Goal: Task Accomplishment & Management: Use online tool/utility

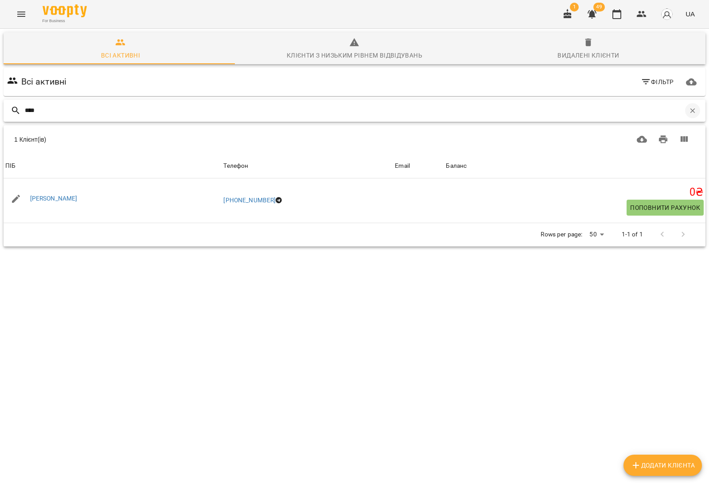
click at [689, 108] on icon "button" at bounding box center [693, 111] width 8 height 8
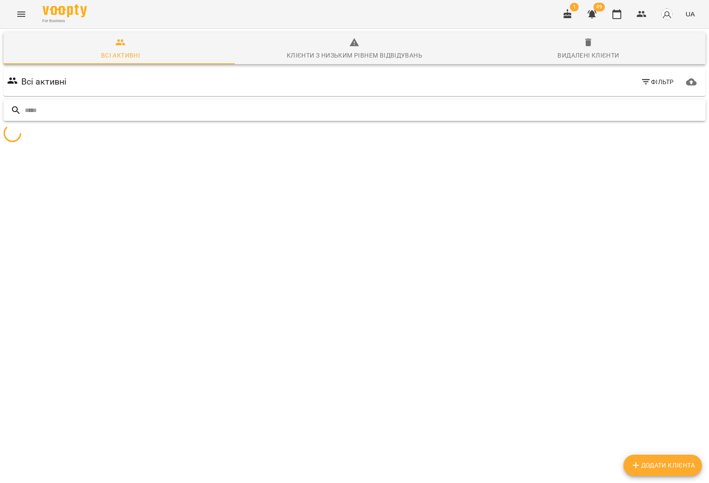
click at [134, 108] on input "text" at bounding box center [363, 110] width 677 height 15
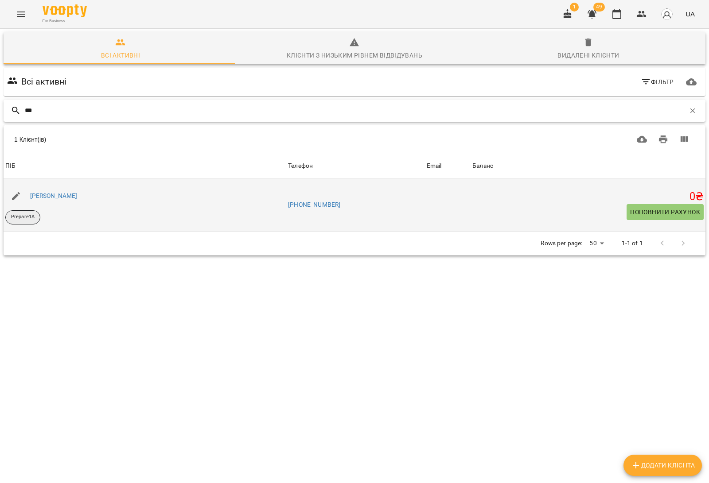
type input "***"
click at [27, 213] on div "Prepare1A" at bounding box center [22, 217] width 35 height 14
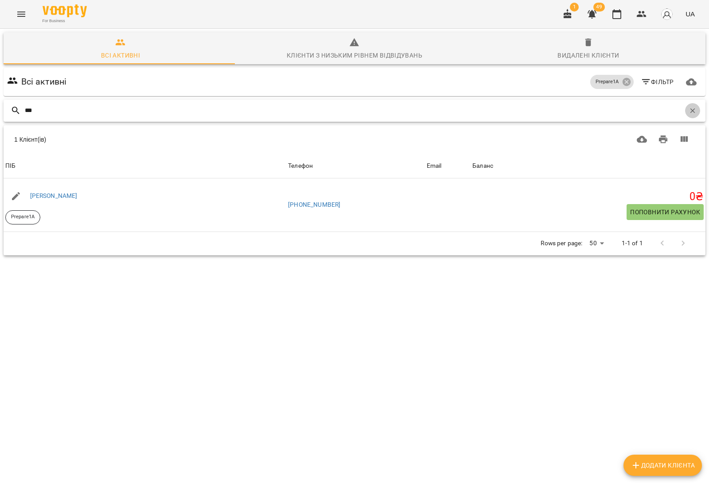
click at [689, 107] on icon "button" at bounding box center [693, 111] width 8 height 8
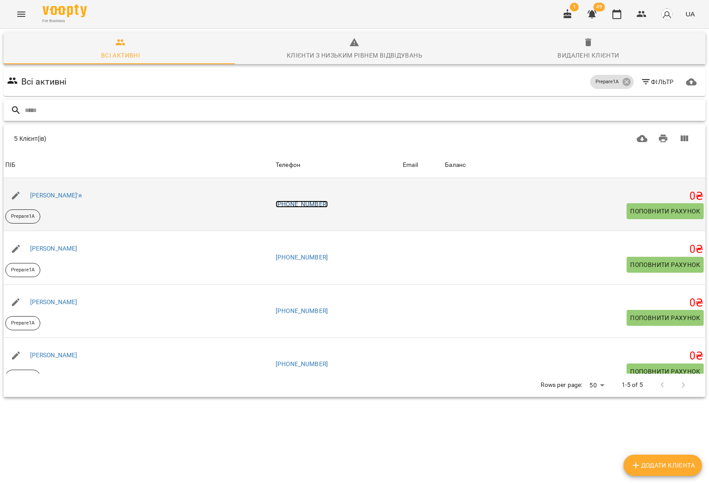
click at [291, 204] on link "[PHONE_NUMBER]" at bounding box center [302, 204] width 52 height 7
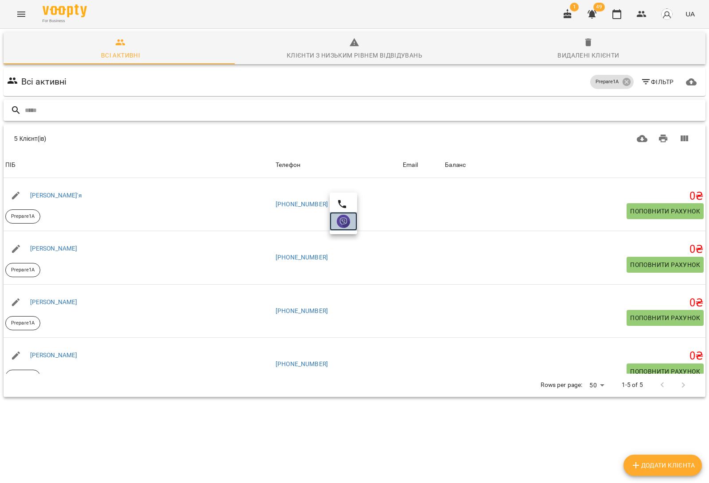
click at [344, 219] on img at bounding box center [343, 221] width 13 height 13
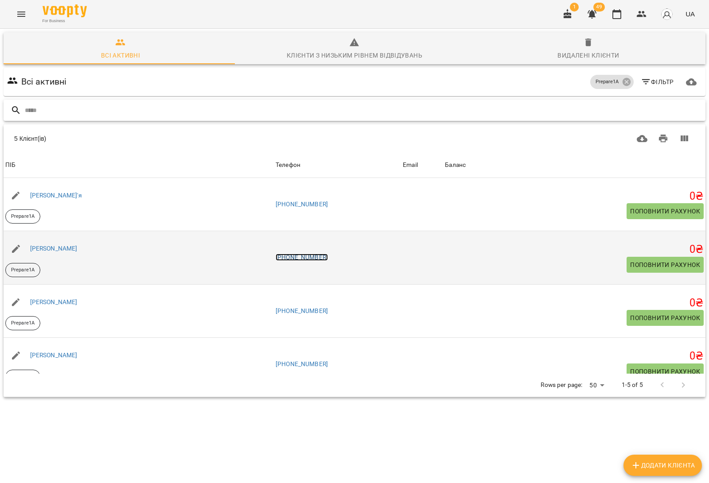
click at [316, 258] on link "[PHONE_NUMBER]" at bounding box center [302, 257] width 52 height 7
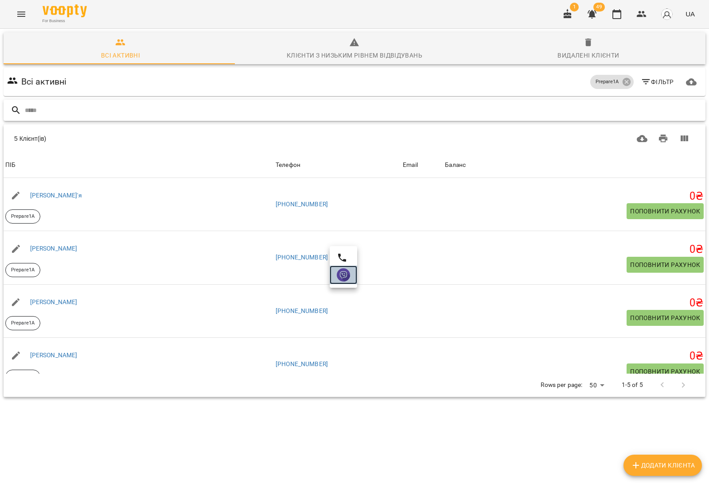
click at [347, 277] on img at bounding box center [343, 274] width 13 height 13
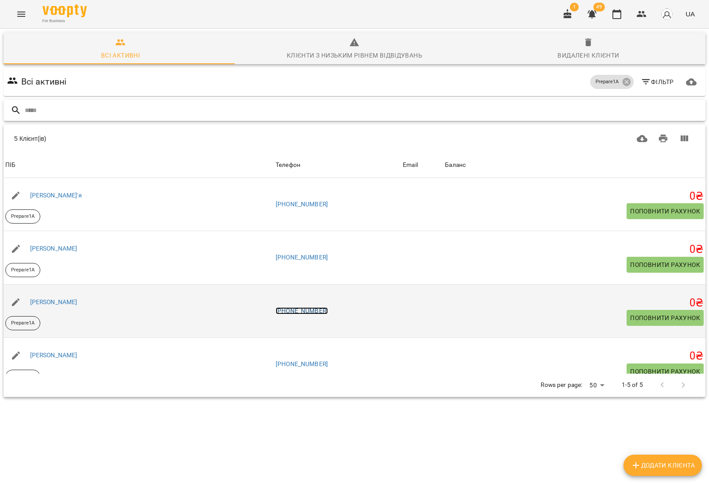
click at [308, 311] on link "[PHONE_NUMBER]" at bounding box center [302, 310] width 52 height 7
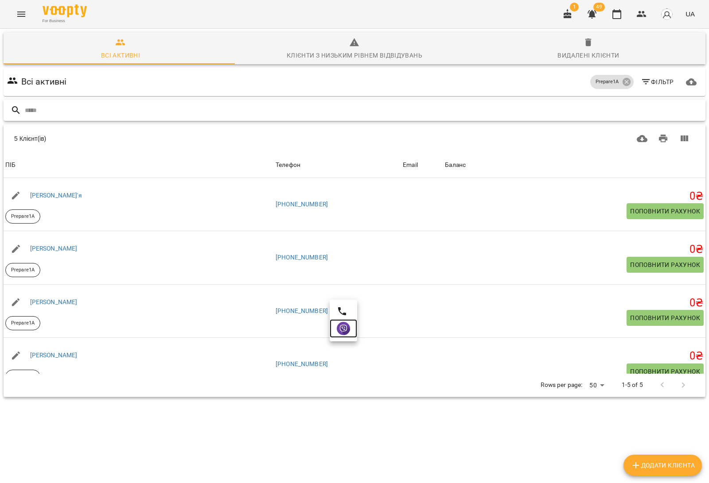
click at [347, 331] on img at bounding box center [343, 328] width 13 height 13
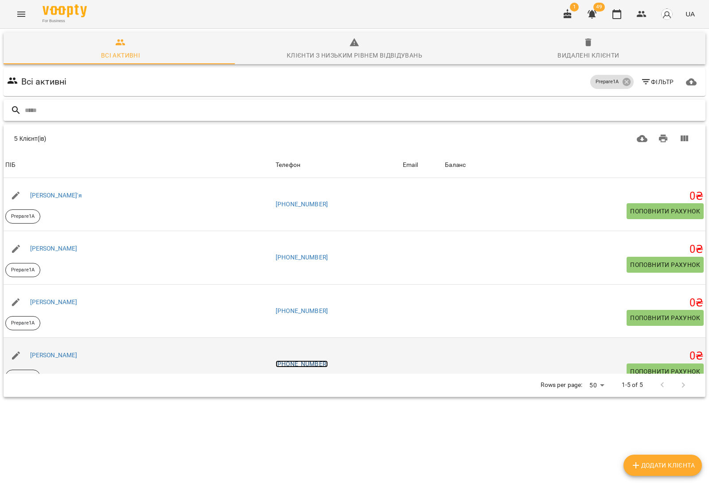
click at [305, 366] on link "[PHONE_NUMBER]" at bounding box center [302, 364] width 52 height 7
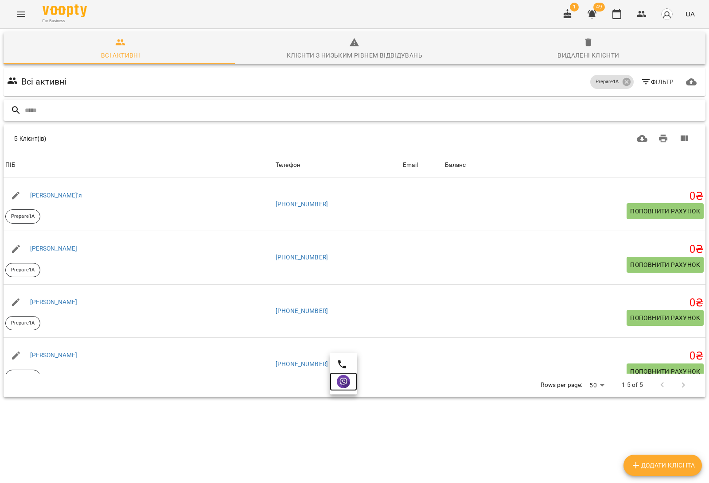
click at [340, 386] on img at bounding box center [343, 381] width 13 height 13
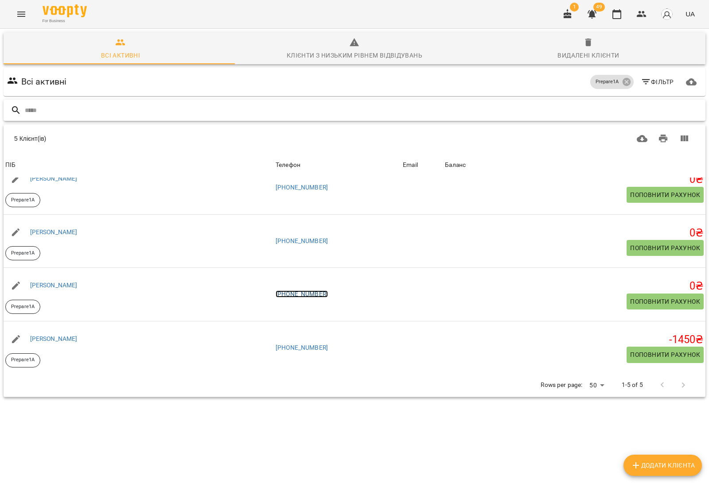
scroll to position [71, 0]
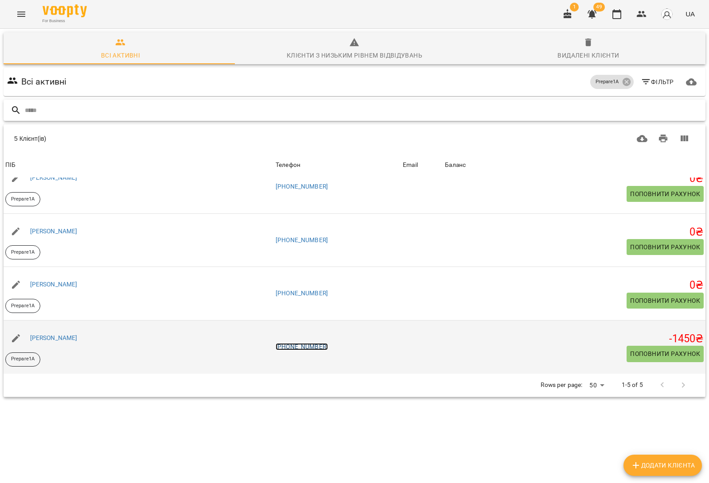
click at [308, 346] on link "[PHONE_NUMBER]" at bounding box center [302, 346] width 52 height 7
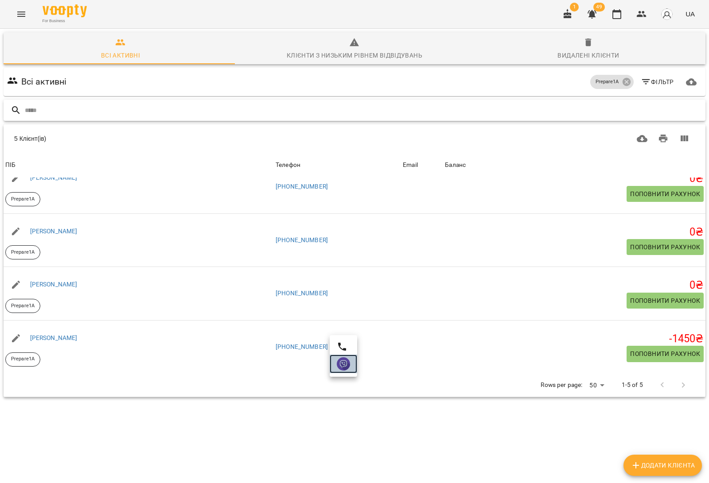
click at [342, 367] on img at bounding box center [343, 364] width 13 height 13
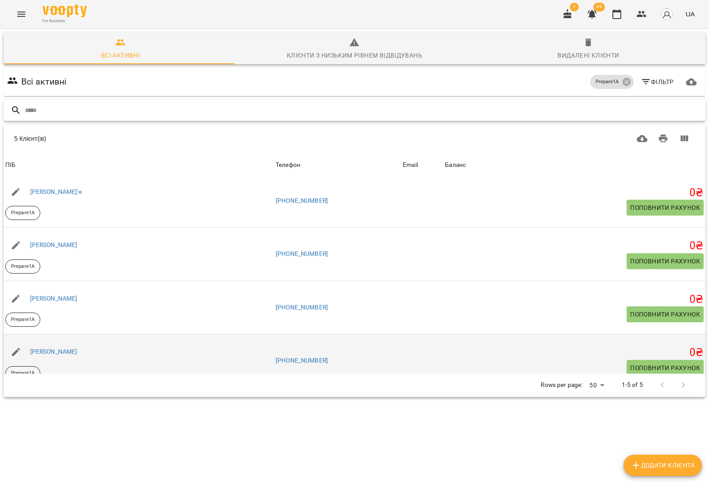
scroll to position [0, 0]
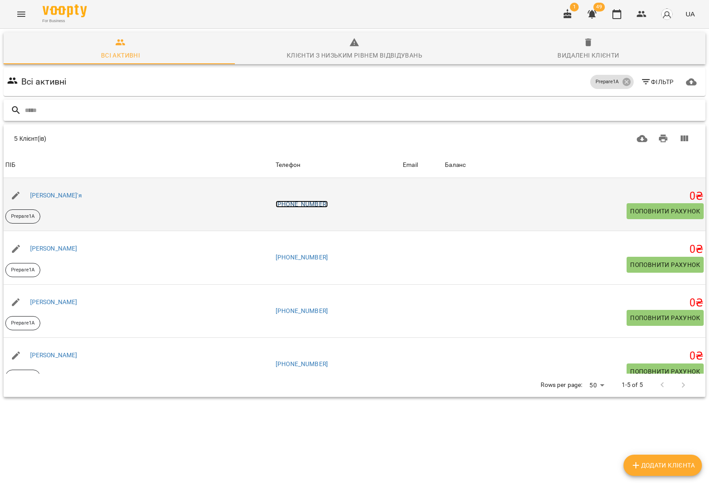
click at [306, 202] on link "[PHONE_NUMBER]" at bounding box center [302, 204] width 52 height 7
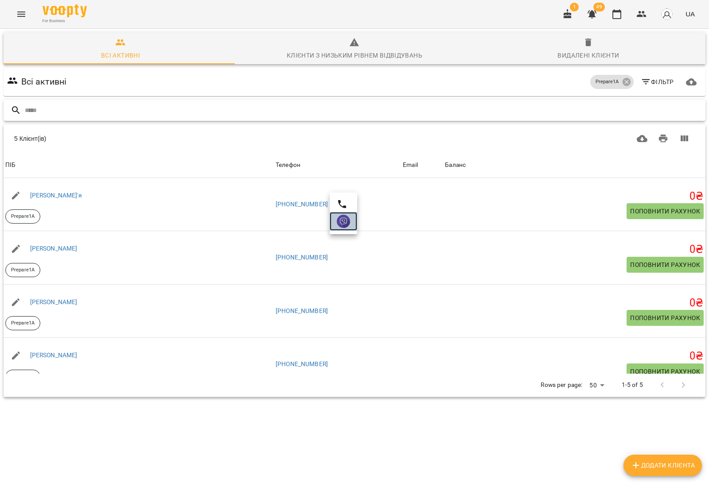
click at [349, 220] on img at bounding box center [343, 221] width 13 height 13
click at [264, 109] on input "text" at bounding box center [363, 110] width 677 height 15
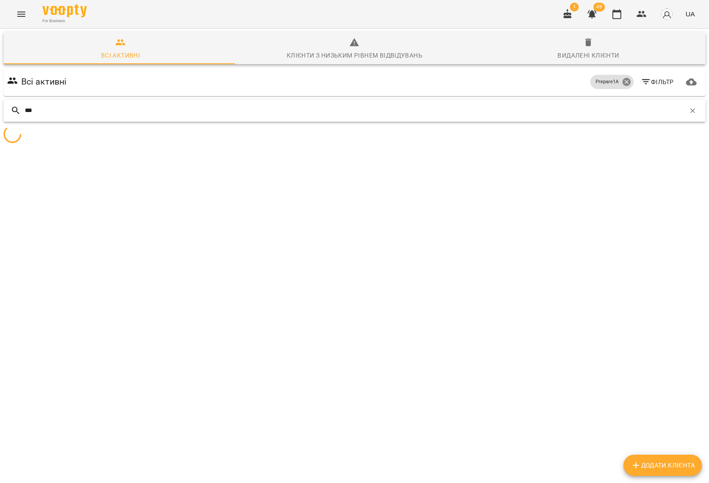
type input "***"
click at [622, 78] on icon at bounding box center [626, 82] width 8 height 8
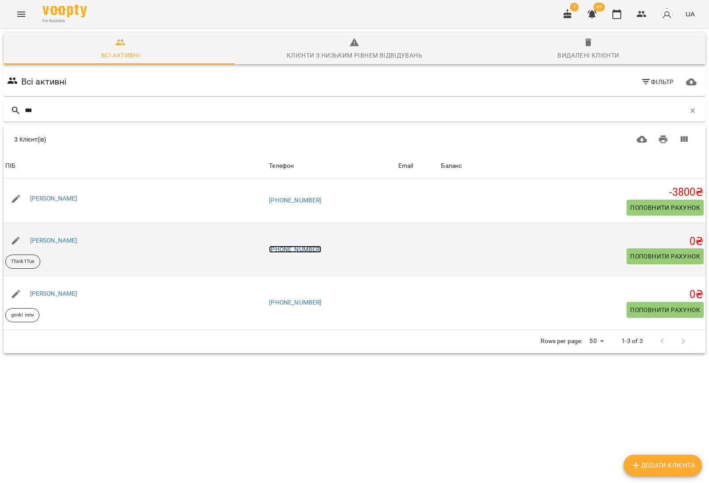
click at [314, 248] on link "[PHONE_NUMBER]" at bounding box center [295, 249] width 52 height 7
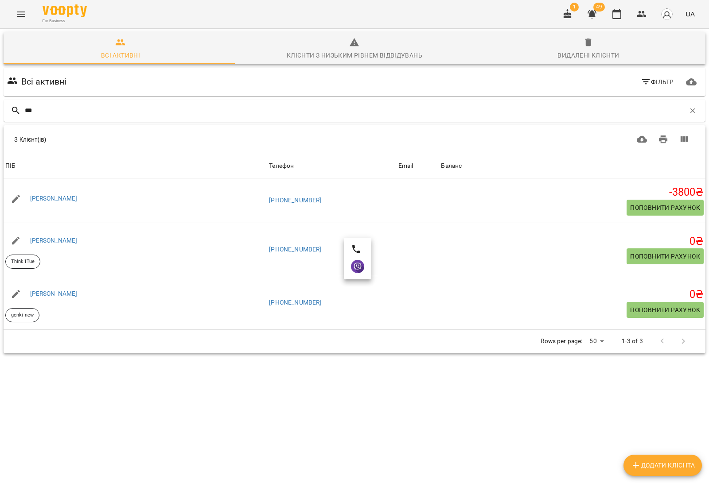
click at [18, 263] on div at bounding box center [354, 241] width 709 height 483
click at [18, 263] on p "Think1Tue" at bounding box center [22, 262] width 23 height 8
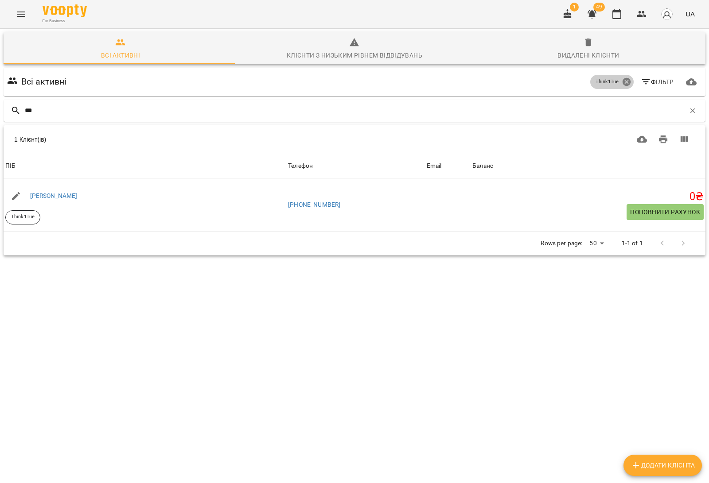
click at [622, 81] on icon at bounding box center [627, 82] width 10 height 10
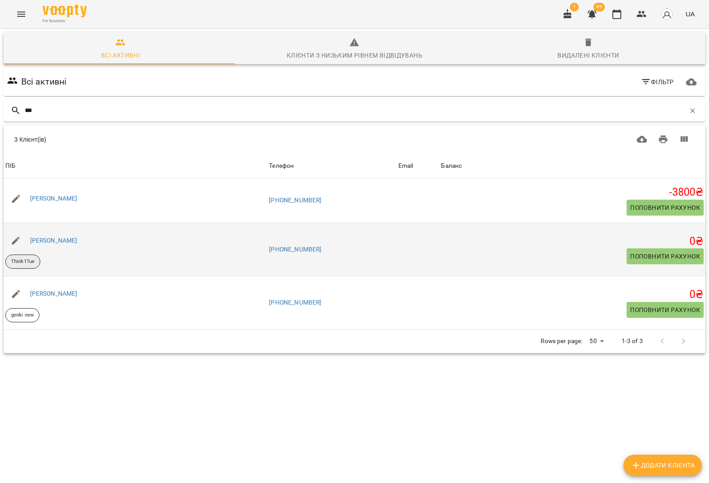
click at [24, 262] on p "Think1Tue" at bounding box center [22, 262] width 23 height 8
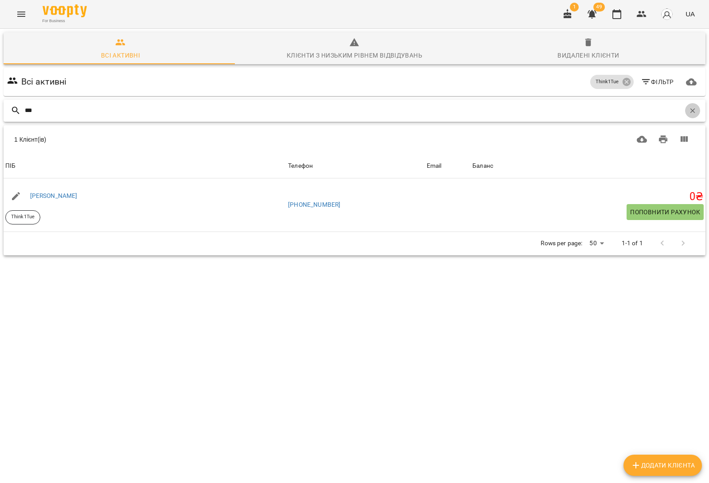
click at [690, 109] on icon "button" at bounding box center [692, 110] width 5 height 5
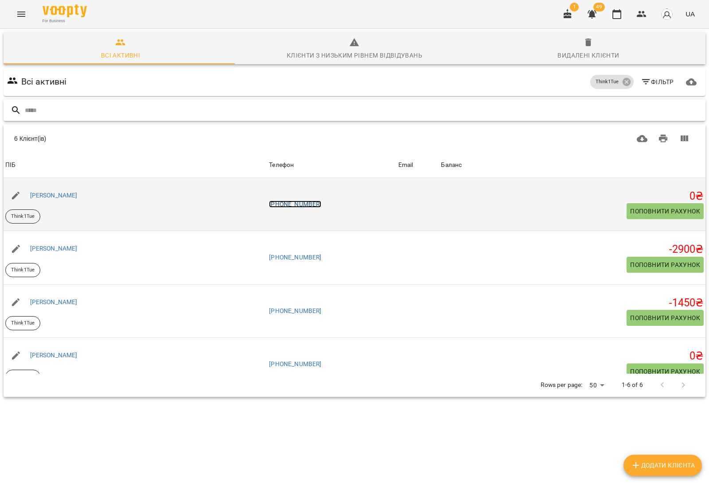
click at [321, 202] on link "[PHONE_NUMBER]" at bounding box center [295, 204] width 52 height 7
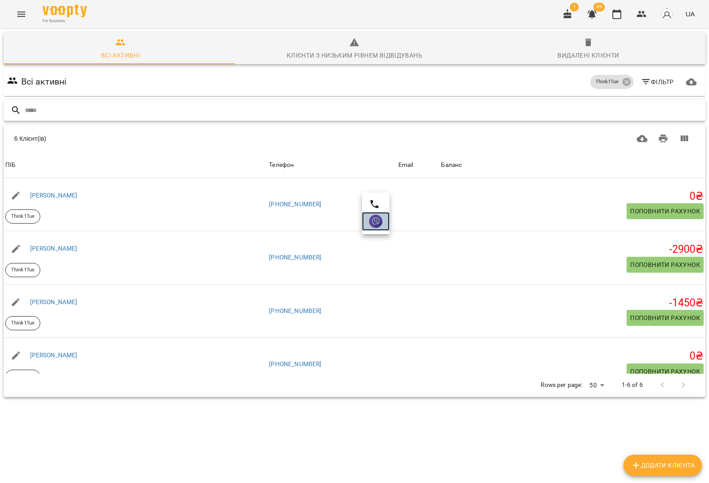
click at [379, 222] on img at bounding box center [375, 221] width 13 height 13
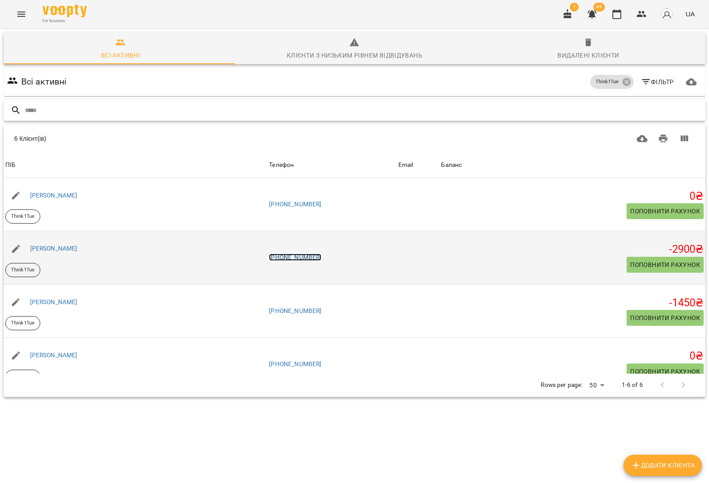
click at [321, 256] on link "[PHONE_NUMBER]" at bounding box center [295, 257] width 52 height 7
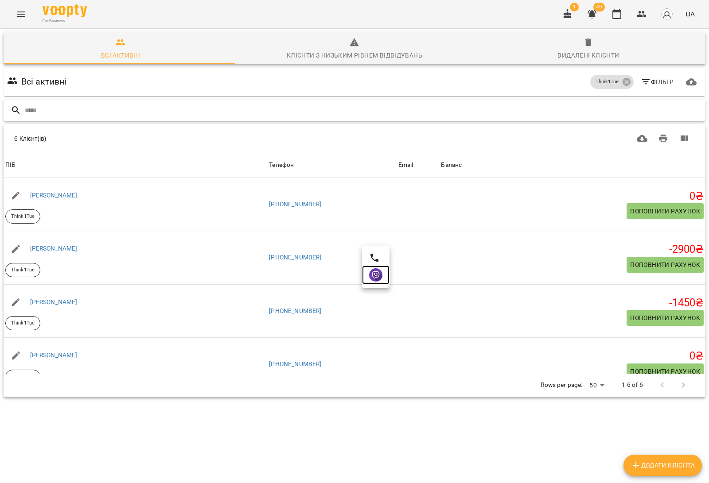
click at [377, 271] on img at bounding box center [375, 274] width 13 height 13
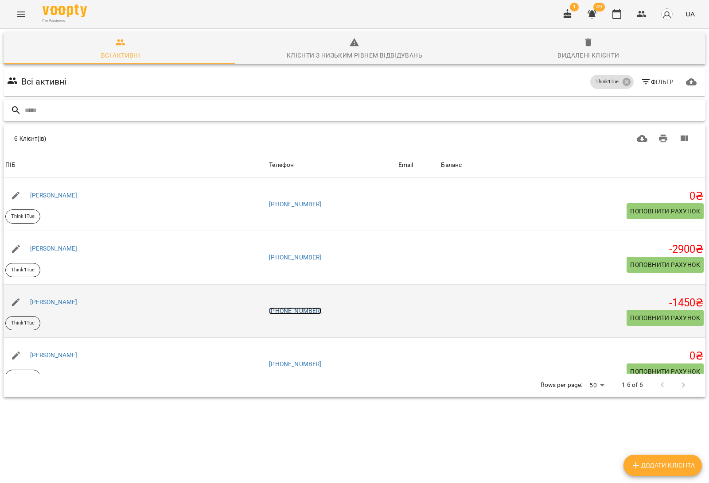
click at [321, 311] on link "[PHONE_NUMBER]" at bounding box center [295, 310] width 52 height 7
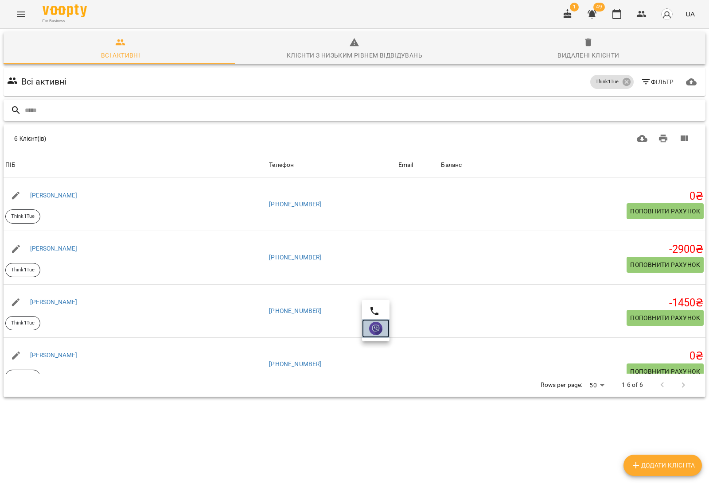
click at [372, 330] on img at bounding box center [375, 328] width 13 height 13
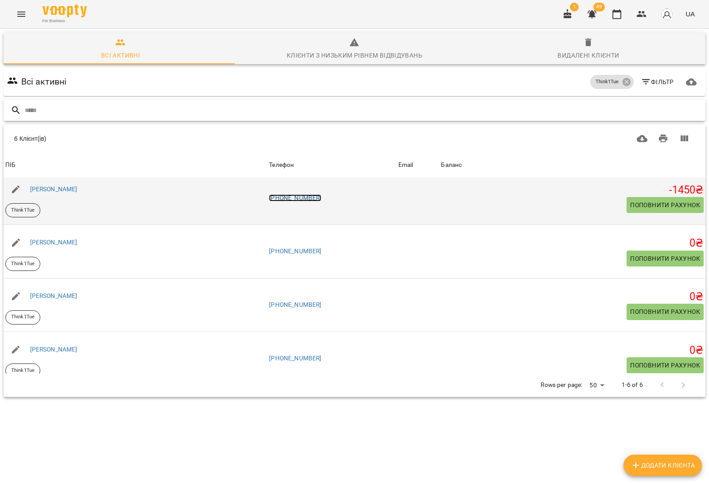
scroll to position [125, 0]
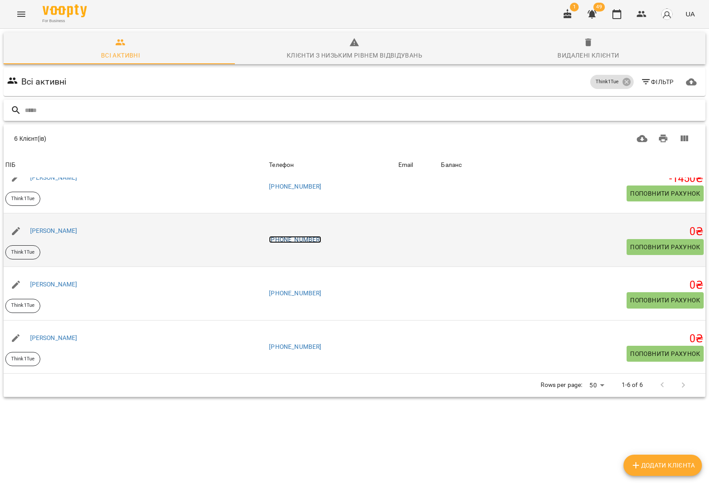
click at [321, 240] on link "[PHONE_NUMBER]" at bounding box center [295, 239] width 52 height 7
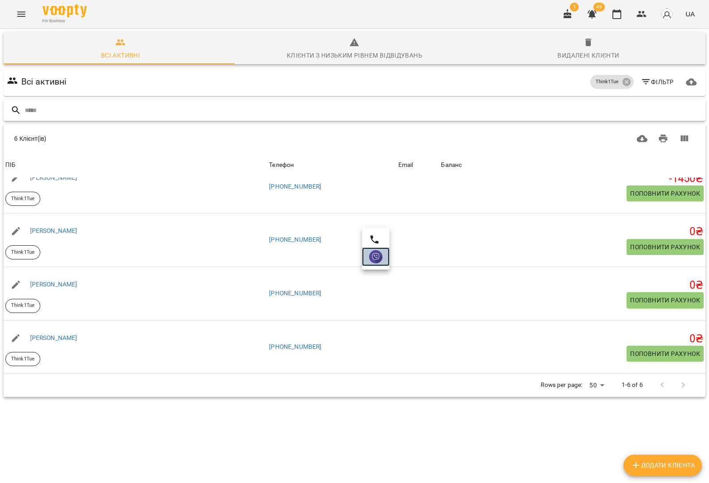
click at [381, 257] on img at bounding box center [375, 256] width 13 height 13
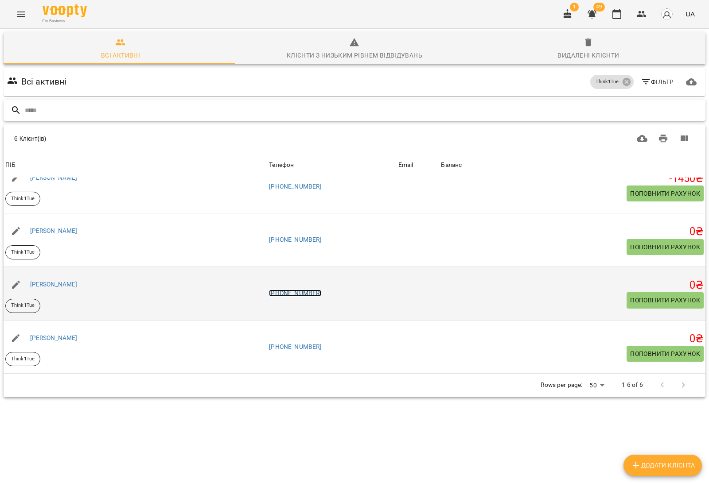
click at [321, 293] on link "[PHONE_NUMBER]" at bounding box center [295, 293] width 52 height 7
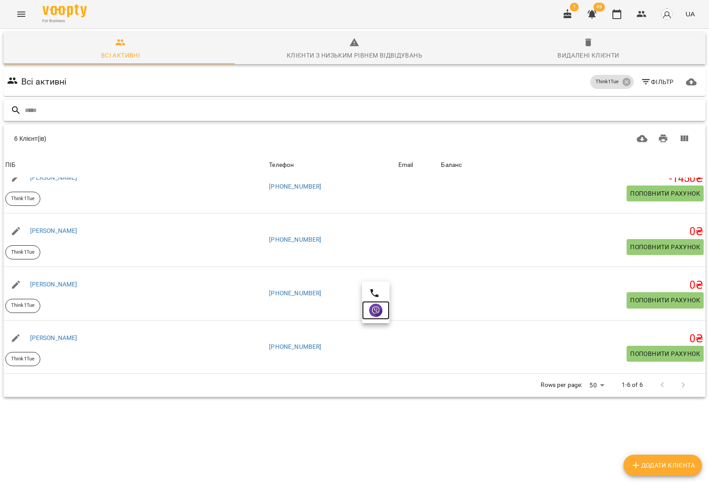
click at [375, 317] on img at bounding box center [375, 310] width 13 height 13
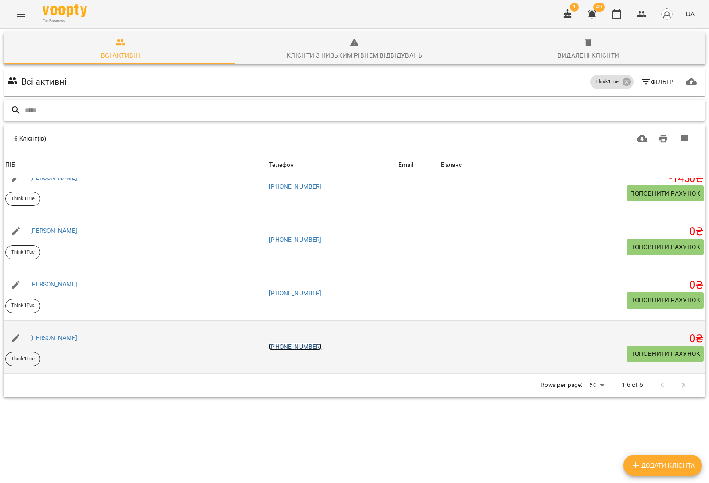
click at [321, 348] on link "[PHONE_NUMBER]" at bounding box center [295, 346] width 52 height 7
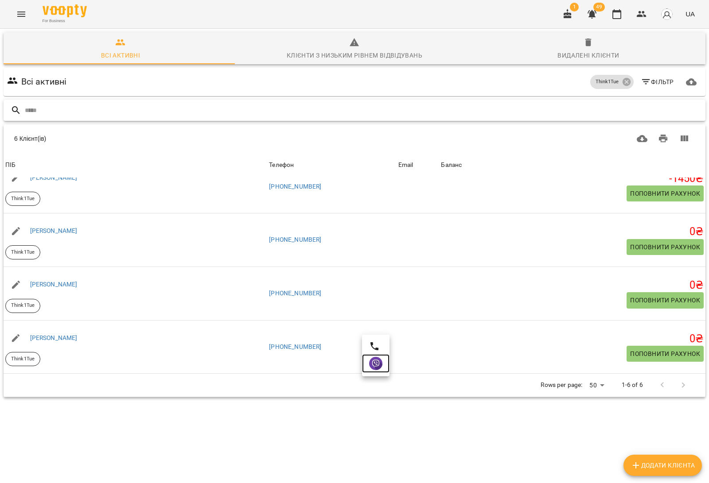
click at [379, 363] on img at bounding box center [375, 363] width 13 height 13
click at [455, 103] on input "text" at bounding box center [363, 110] width 677 height 15
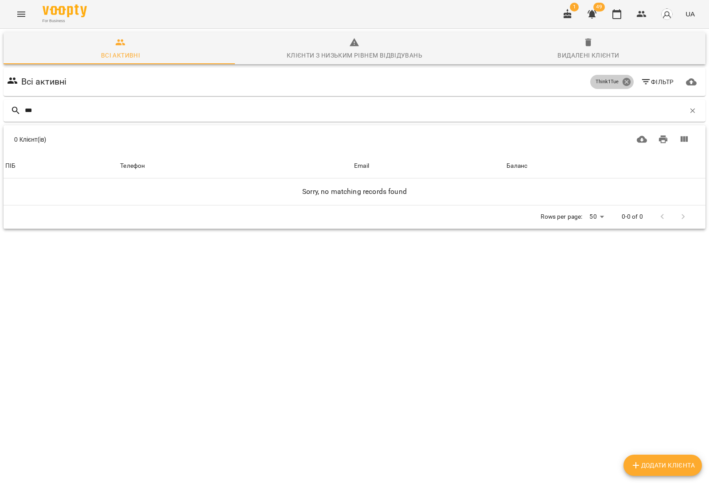
click at [622, 78] on icon at bounding box center [626, 82] width 8 height 8
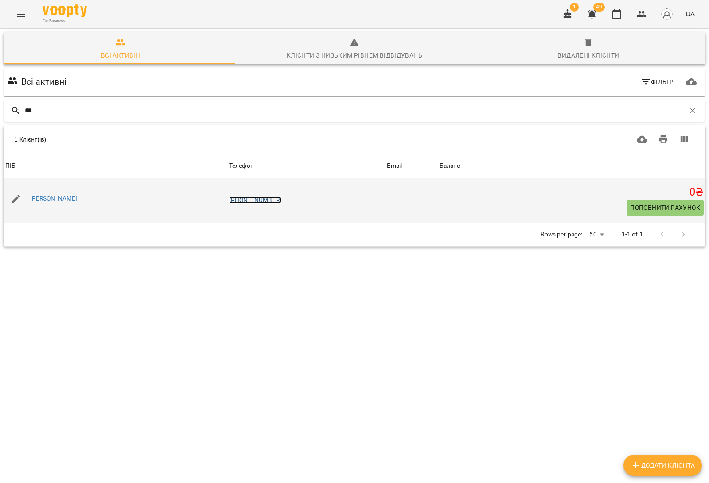
click at [235, 197] on link "[PHONE_NUMBER]" at bounding box center [255, 200] width 52 height 7
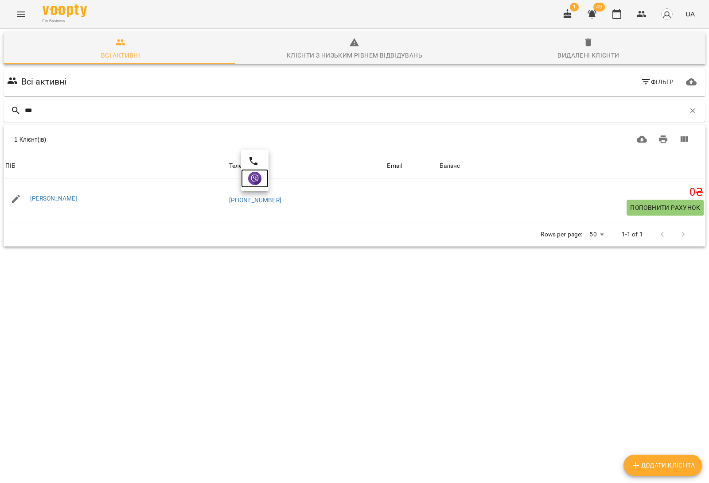
click at [255, 177] on img at bounding box center [254, 178] width 13 height 13
click at [164, 103] on input "***" at bounding box center [355, 110] width 660 height 15
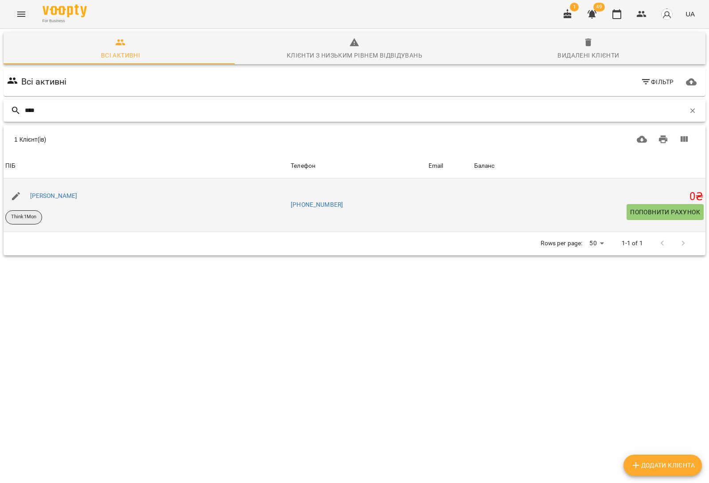
type input "****"
click at [23, 214] on p "Think1Mon" at bounding box center [23, 218] width 25 height 8
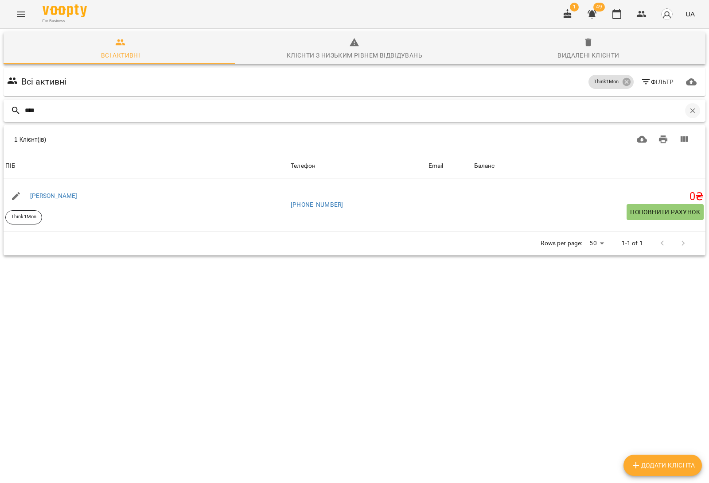
click at [689, 107] on icon "button" at bounding box center [693, 111] width 8 height 8
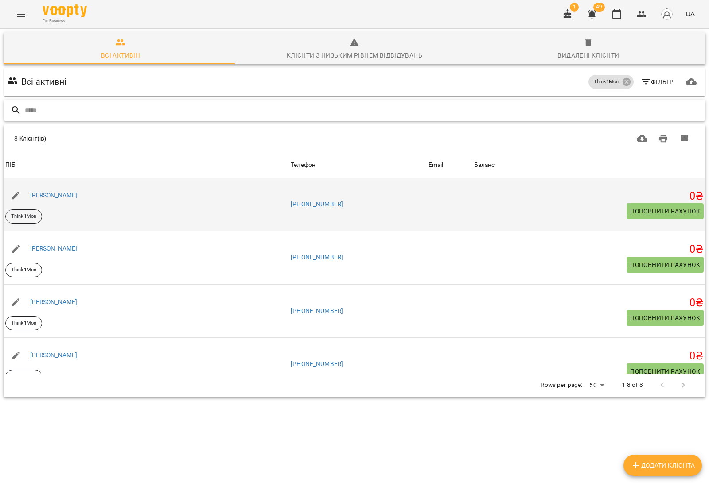
scroll to position [0, 0]
click at [313, 203] on link "[PHONE_NUMBER]" at bounding box center [317, 204] width 52 height 7
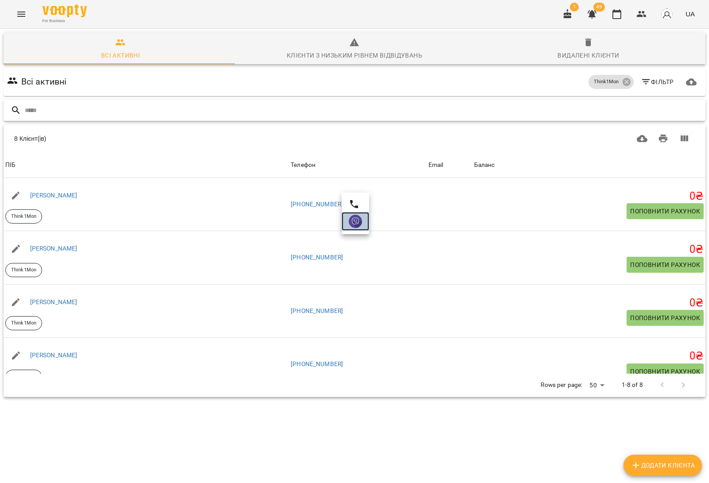
click at [357, 224] on img at bounding box center [355, 221] width 13 height 13
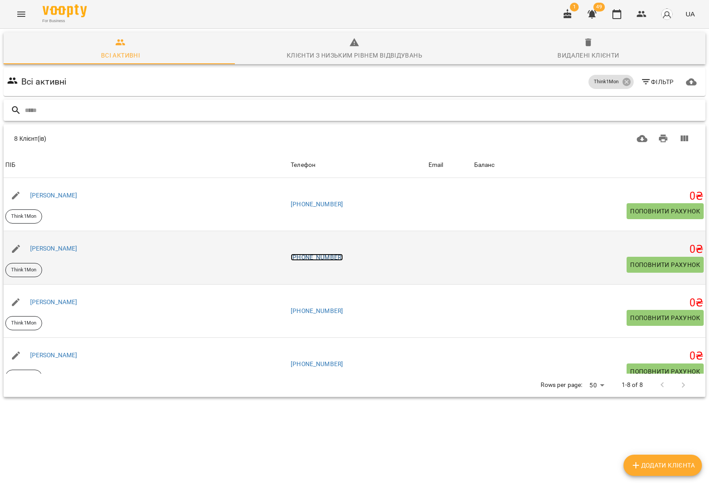
click at [334, 260] on link "[PHONE_NUMBER]" at bounding box center [317, 257] width 52 height 7
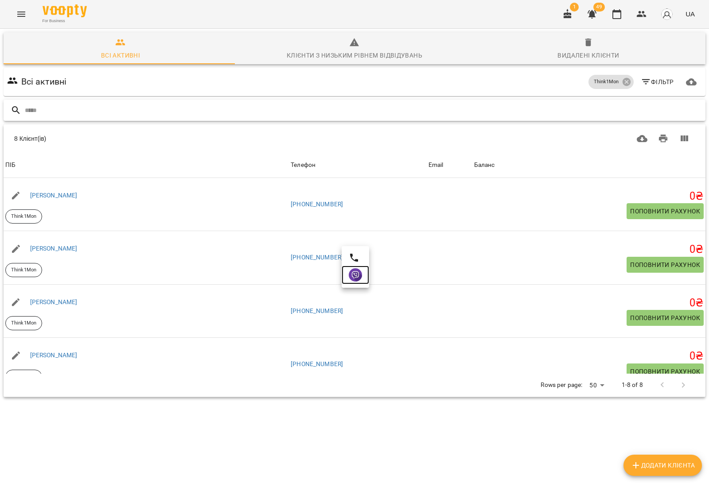
click at [355, 276] on img at bounding box center [355, 274] width 13 height 13
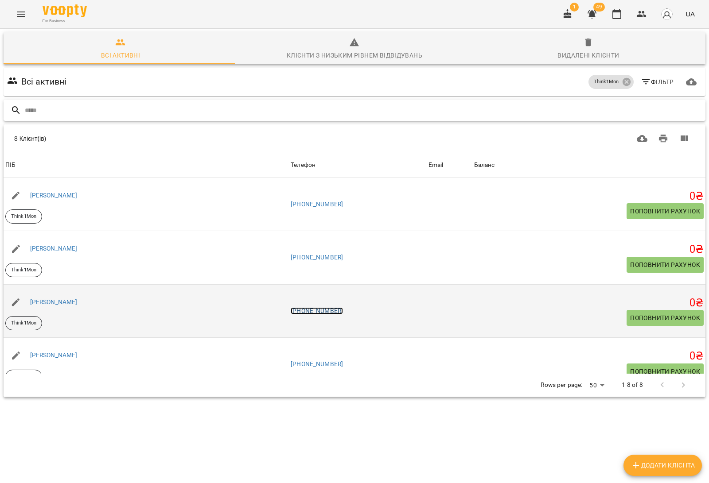
click at [315, 313] on link "[PHONE_NUMBER]" at bounding box center [317, 310] width 52 height 7
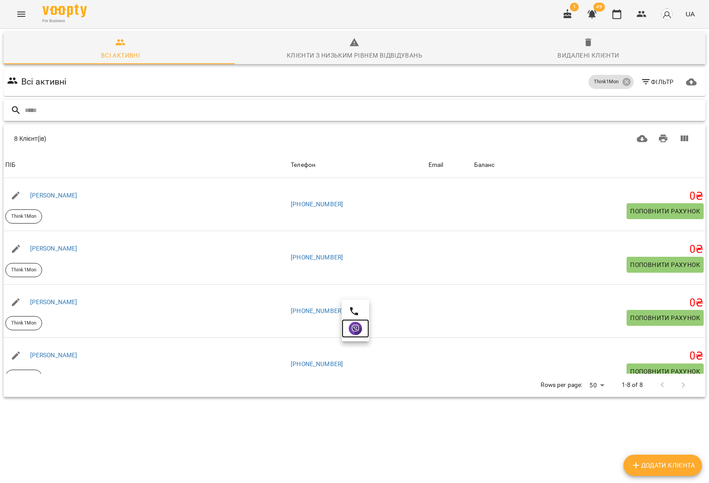
click at [354, 332] on img at bounding box center [355, 328] width 13 height 13
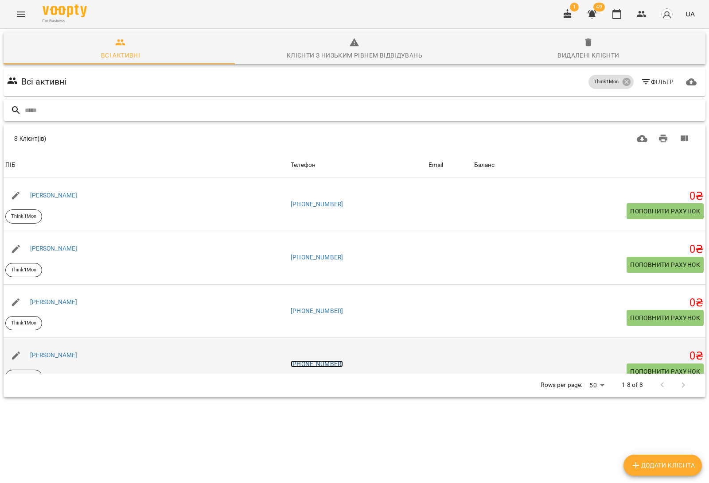
click at [324, 364] on link "[PHONE_NUMBER]" at bounding box center [317, 364] width 52 height 7
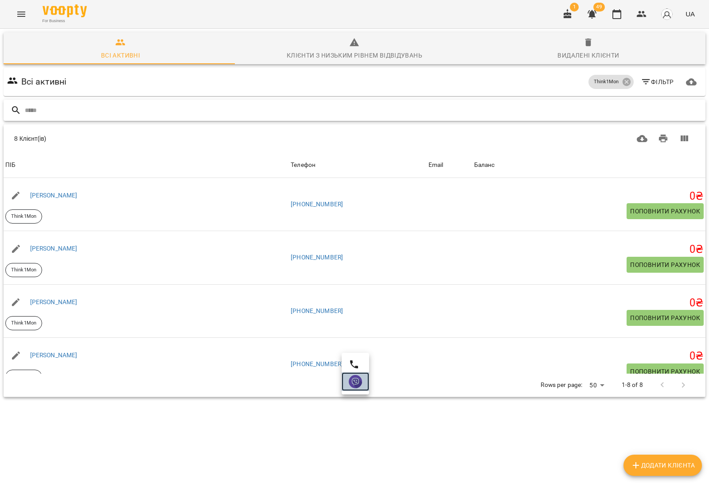
click at [351, 380] on img at bounding box center [355, 381] width 13 height 13
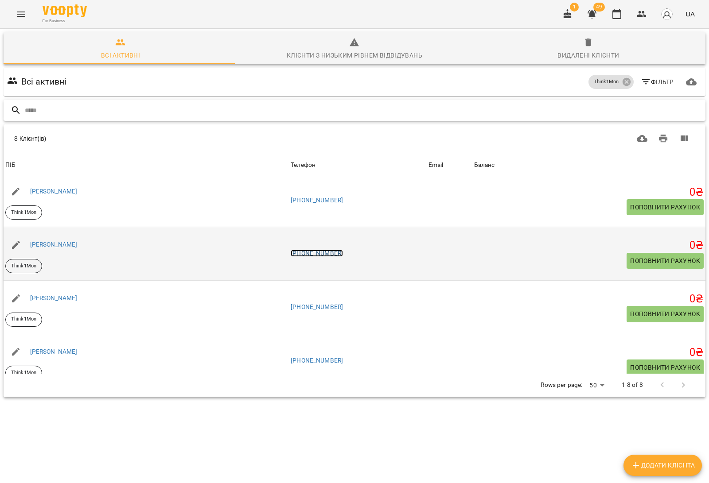
scroll to position [166, 0]
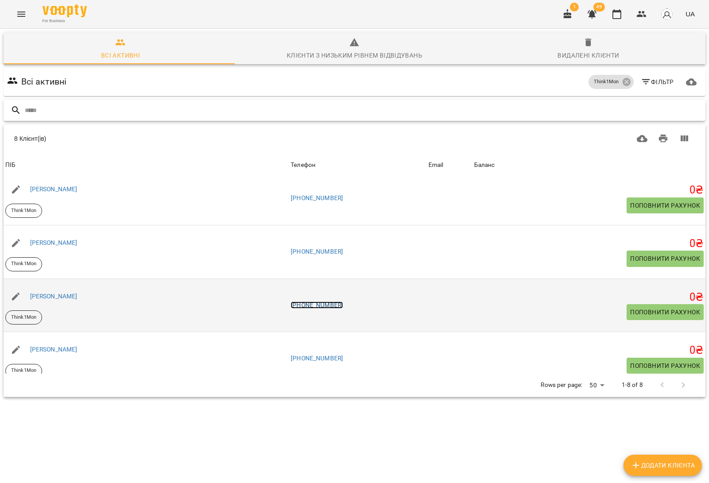
click at [308, 304] on link "[PHONE_NUMBER]" at bounding box center [317, 305] width 52 height 7
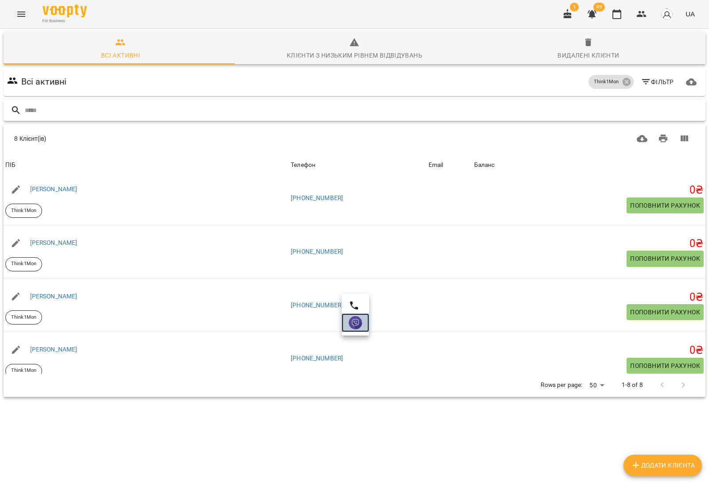
click at [357, 328] on img at bounding box center [355, 322] width 13 height 13
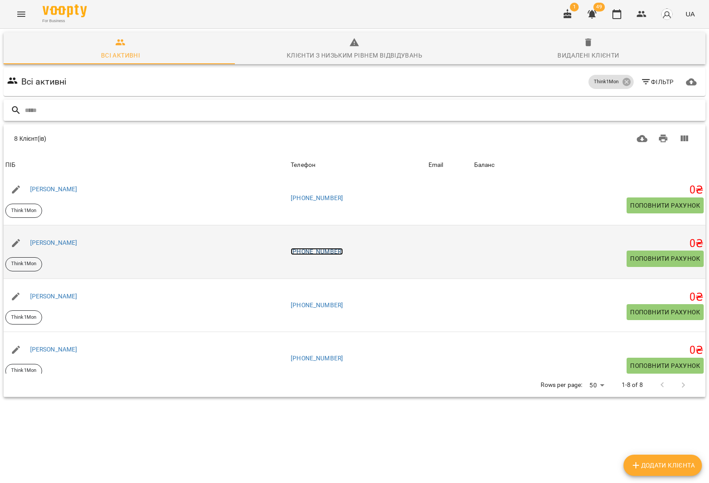
click at [320, 254] on link "[PHONE_NUMBER]" at bounding box center [317, 251] width 52 height 7
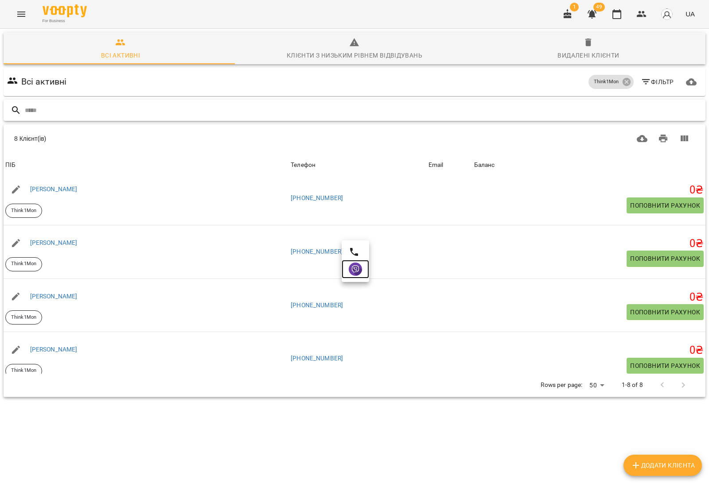
click at [357, 268] on img at bounding box center [355, 269] width 13 height 13
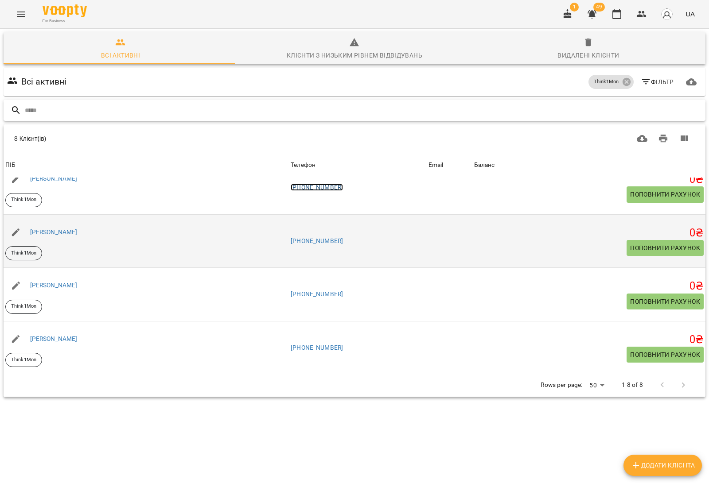
scroll to position [232, 0]
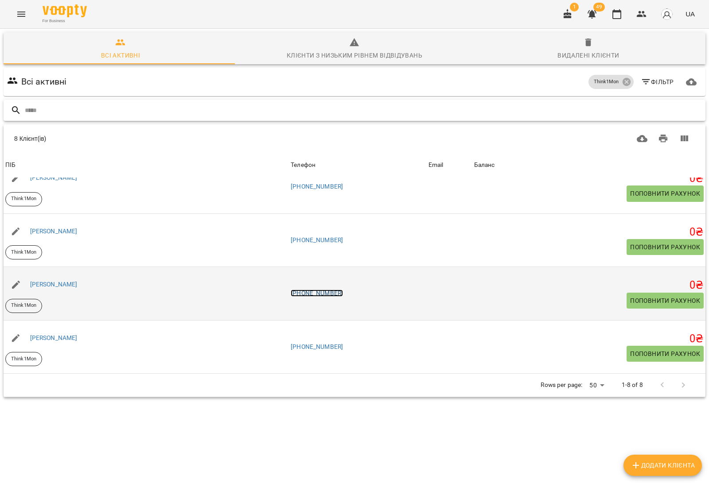
click at [323, 292] on link "[PHONE_NUMBER]" at bounding box center [317, 293] width 52 height 7
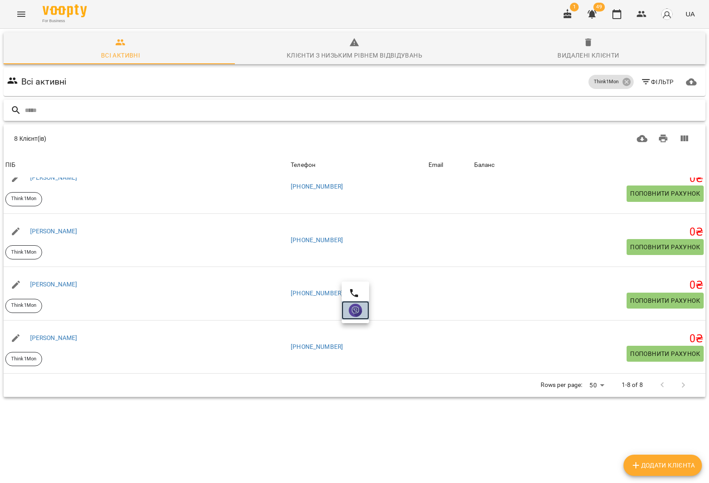
click at [357, 315] on img at bounding box center [355, 310] width 13 height 13
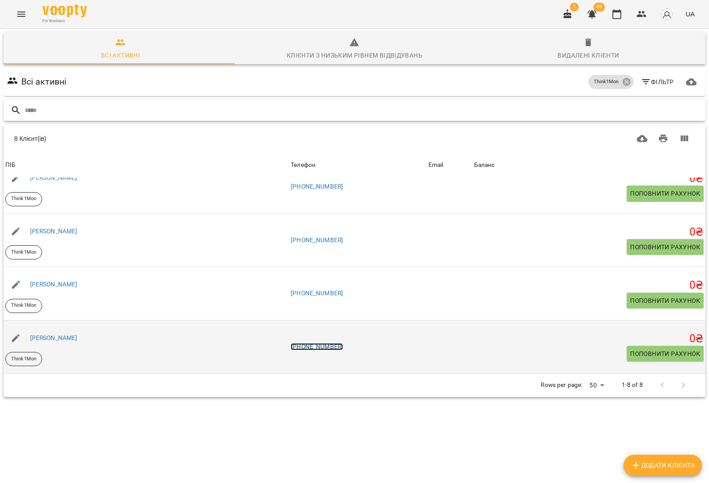
click at [314, 345] on link "[PHONE_NUMBER]" at bounding box center [317, 346] width 52 height 7
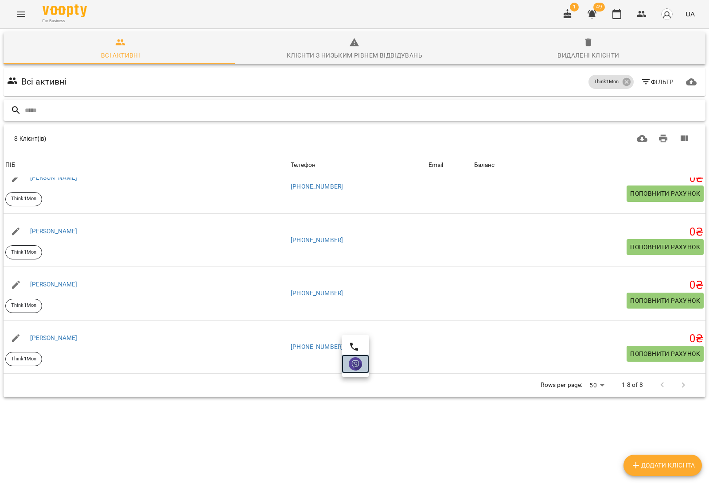
click at [349, 364] on img at bounding box center [355, 364] width 13 height 13
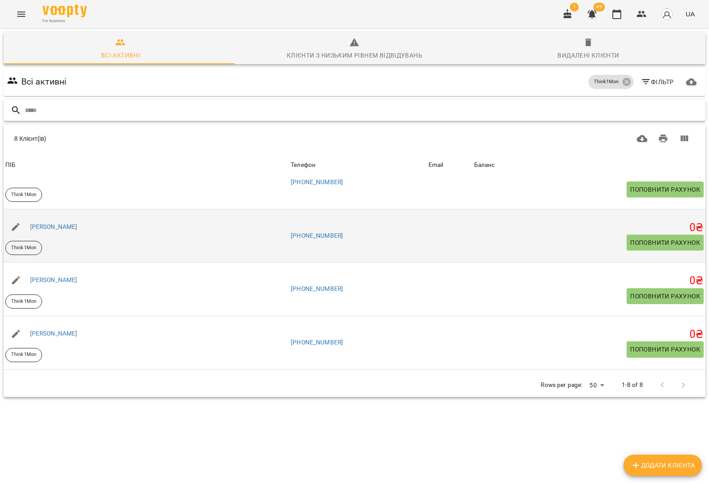
scroll to position [0, 0]
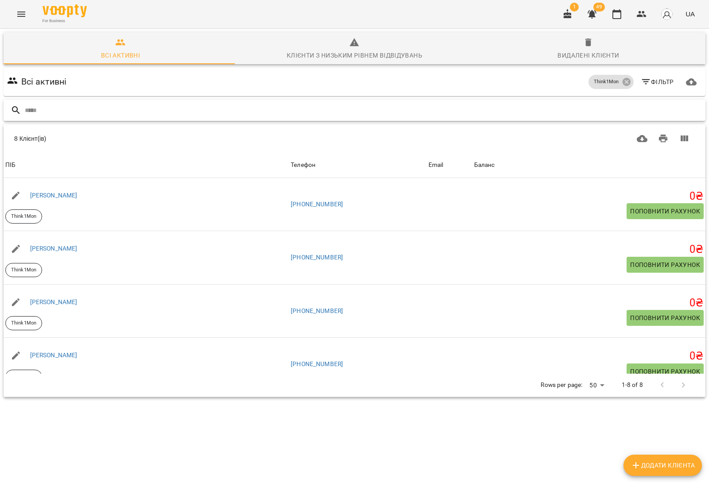
click at [210, 109] on input "text" at bounding box center [363, 110] width 677 height 15
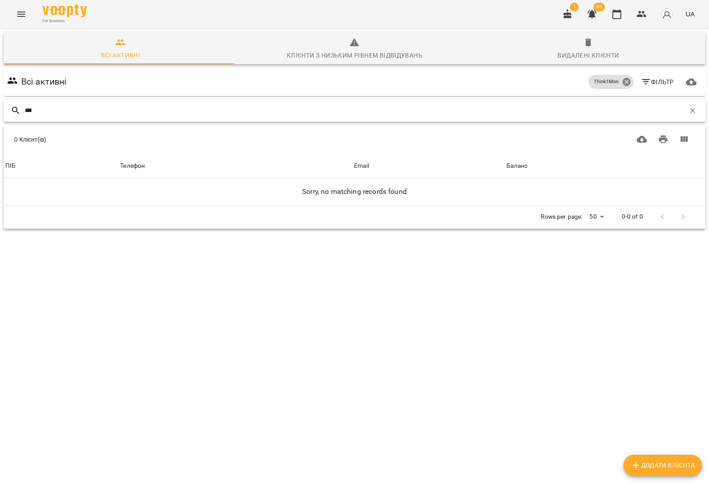
type input "***"
click at [622, 82] on icon at bounding box center [626, 82] width 8 height 8
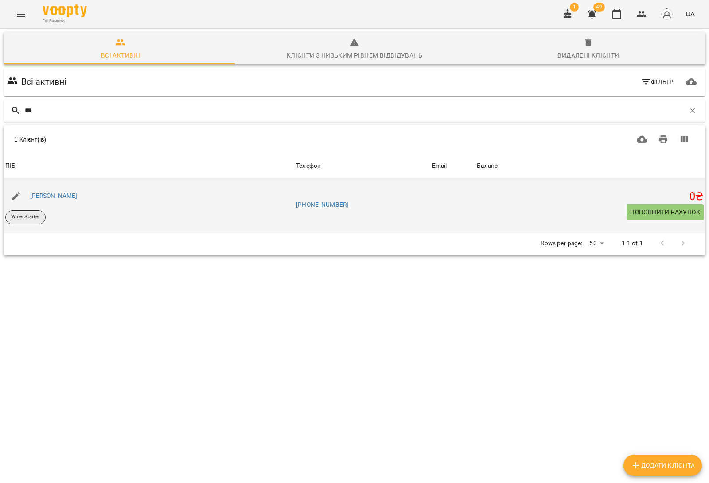
click at [27, 222] on div "WiderStarter" at bounding box center [25, 217] width 40 height 14
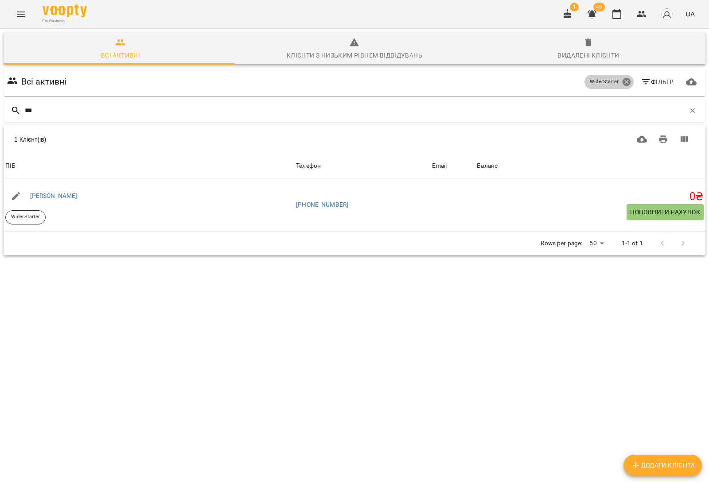
click at [622, 81] on icon at bounding box center [626, 82] width 8 height 8
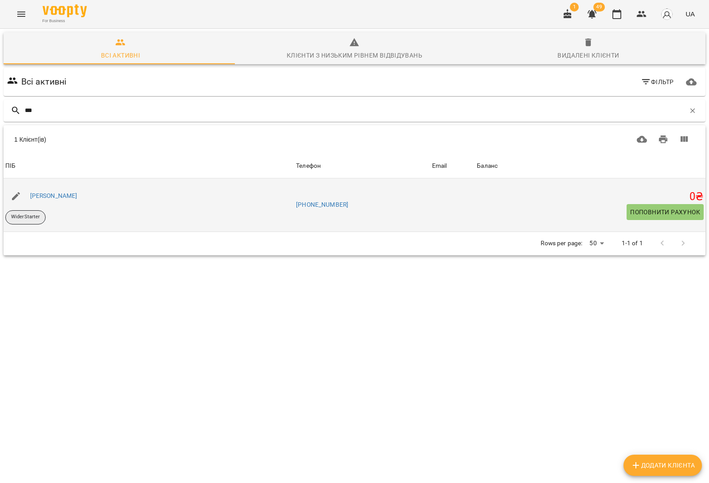
click at [16, 222] on div "WiderStarter" at bounding box center [25, 217] width 40 height 14
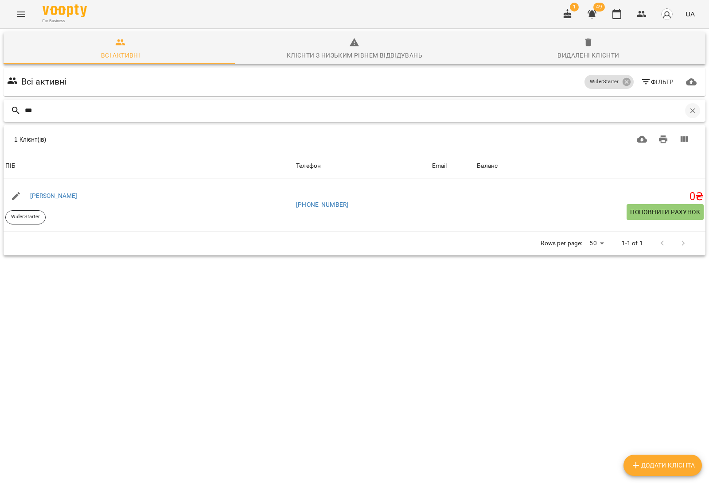
click at [690, 111] on icon "button" at bounding box center [692, 110] width 5 height 5
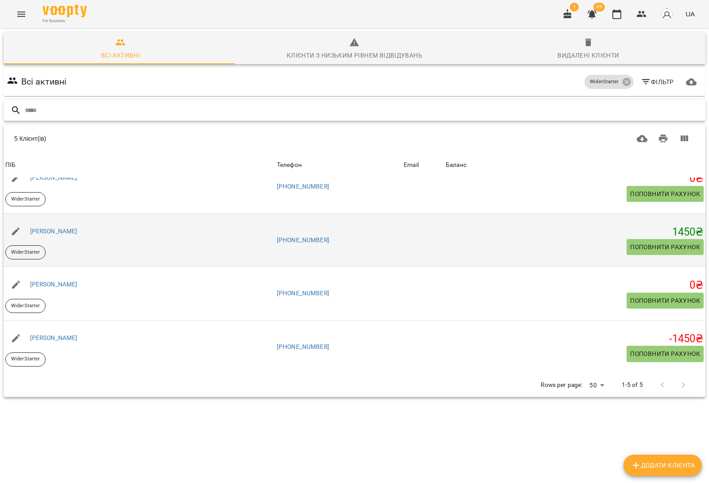
scroll to position [71, 0]
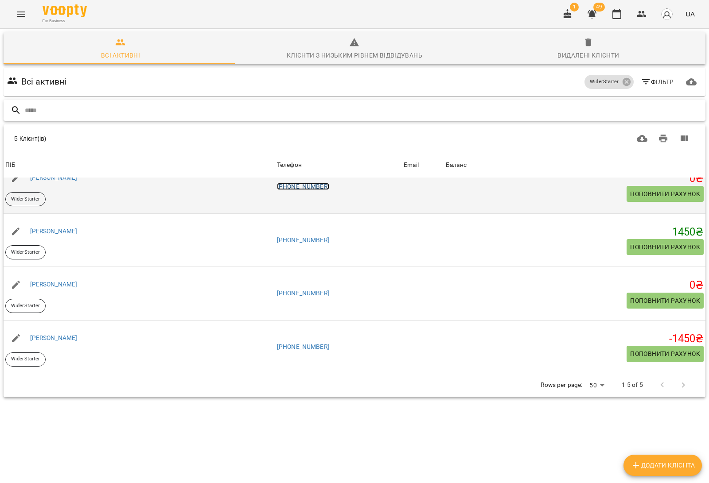
click at [328, 189] on link "[PHONE_NUMBER]" at bounding box center [303, 186] width 52 height 7
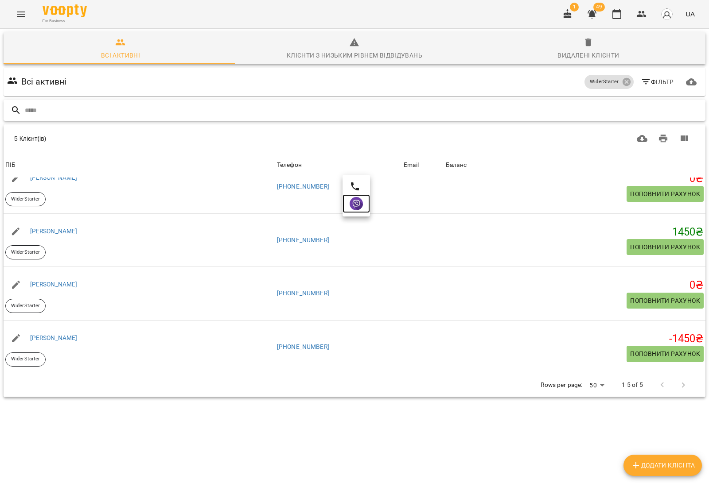
click at [359, 202] on img at bounding box center [356, 203] width 13 height 13
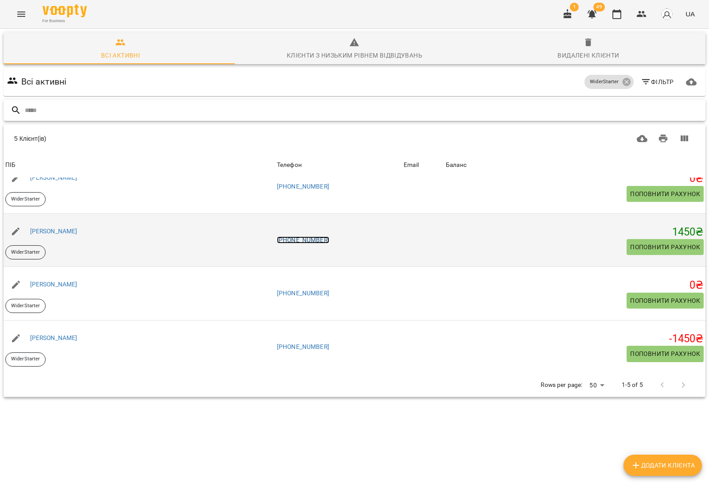
click at [311, 241] on link "[PHONE_NUMBER]" at bounding box center [303, 240] width 52 height 7
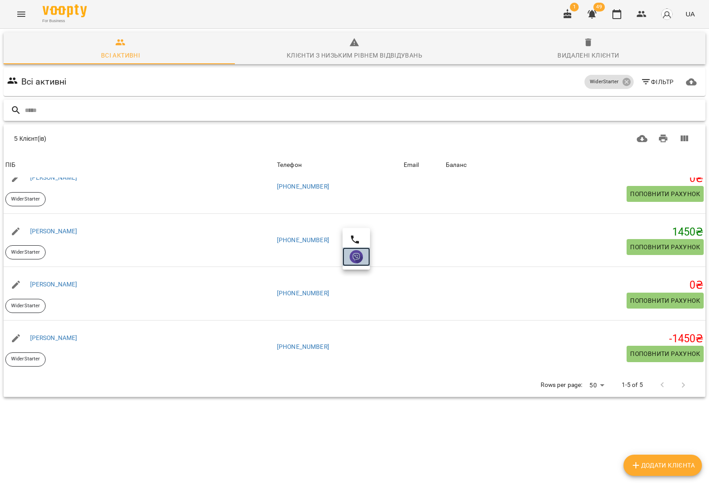
click at [359, 257] on img at bounding box center [356, 256] width 13 height 13
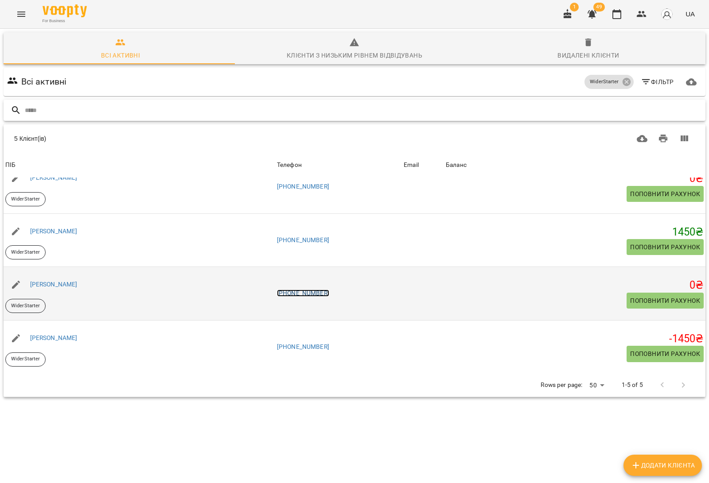
click at [326, 292] on link "[PHONE_NUMBER]" at bounding box center [303, 293] width 52 height 7
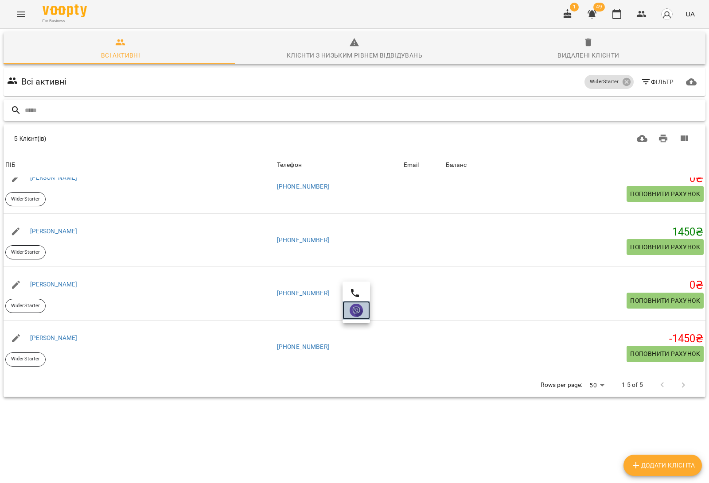
click at [354, 313] on img at bounding box center [356, 310] width 13 height 13
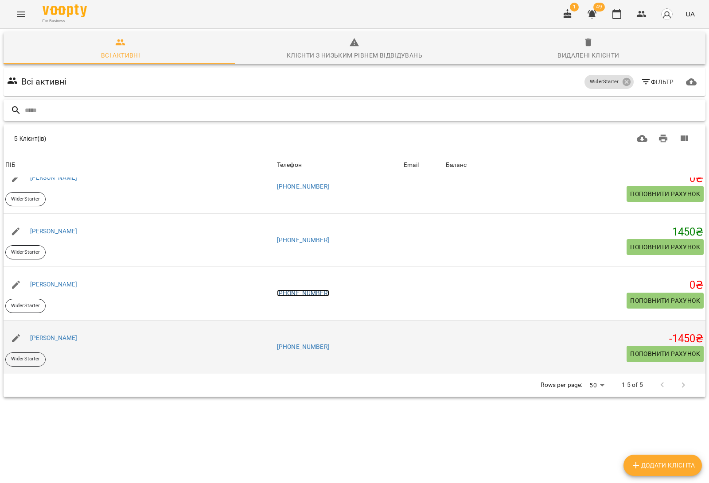
scroll to position [39, 0]
click at [304, 343] on link "[PHONE_NUMBER]" at bounding box center [303, 346] width 52 height 7
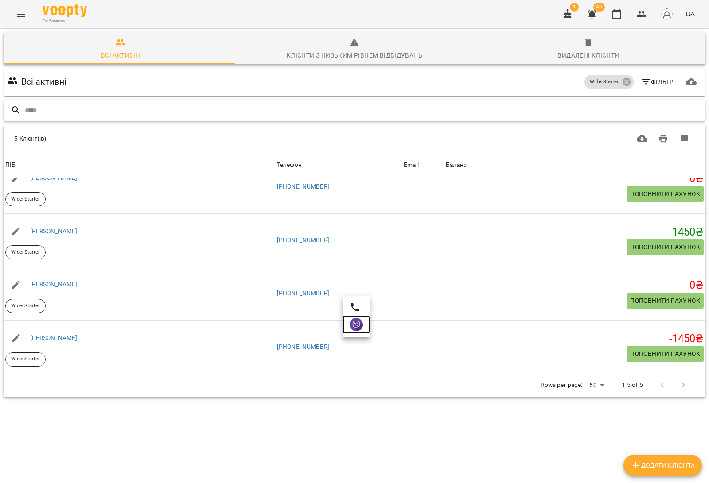
click at [360, 326] on img at bounding box center [356, 324] width 13 height 13
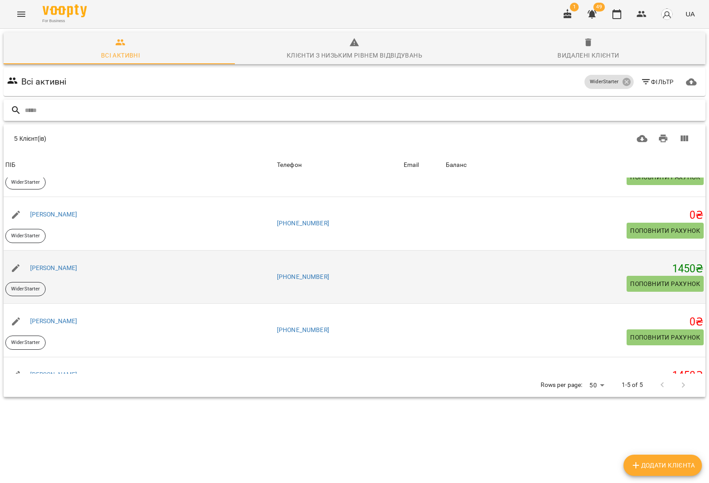
scroll to position [0, 0]
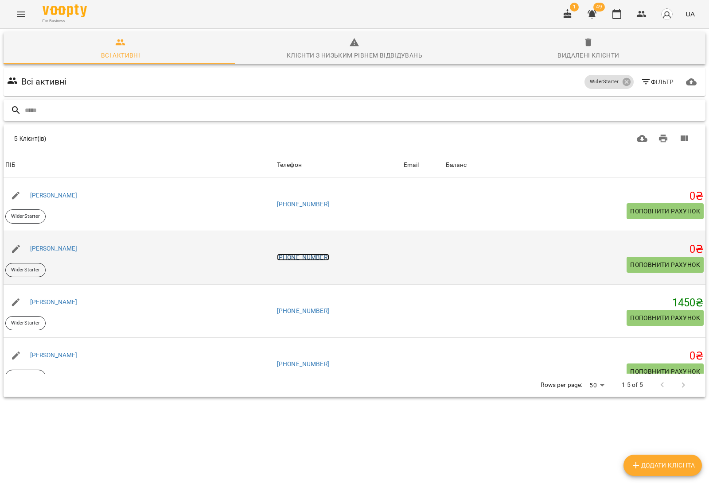
click at [329, 254] on link "[PHONE_NUMBER]" at bounding box center [303, 257] width 52 height 7
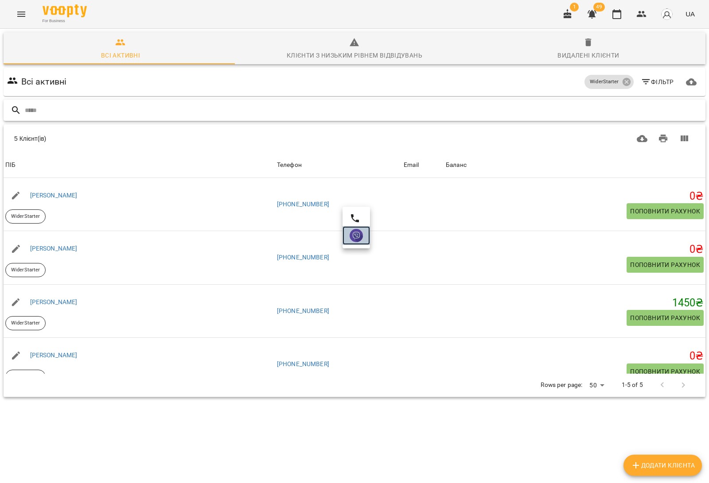
click at [355, 233] on img at bounding box center [356, 235] width 13 height 13
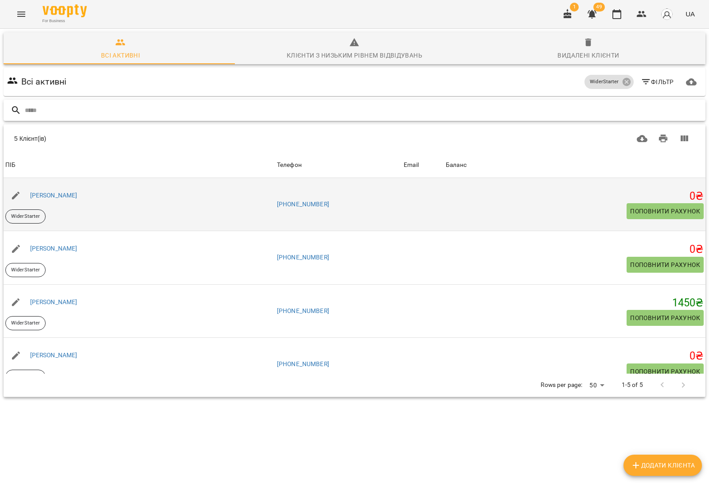
click at [324, 178] on td "[PHONE_NUMBER]" at bounding box center [338, 204] width 127 height 53
click at [329, 201] on link "[PHONE_NUMBER]" at bounding box center [303, 204] width 52 height 7
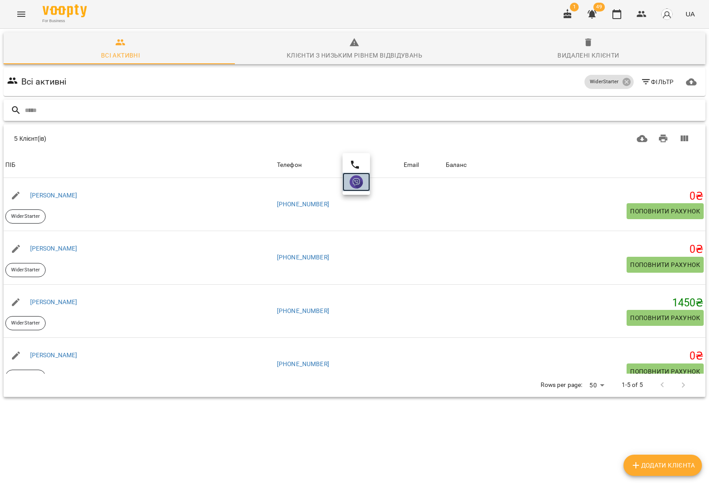
click at [356, 189] on link at bounding box center [355, 182] width 27 height 19
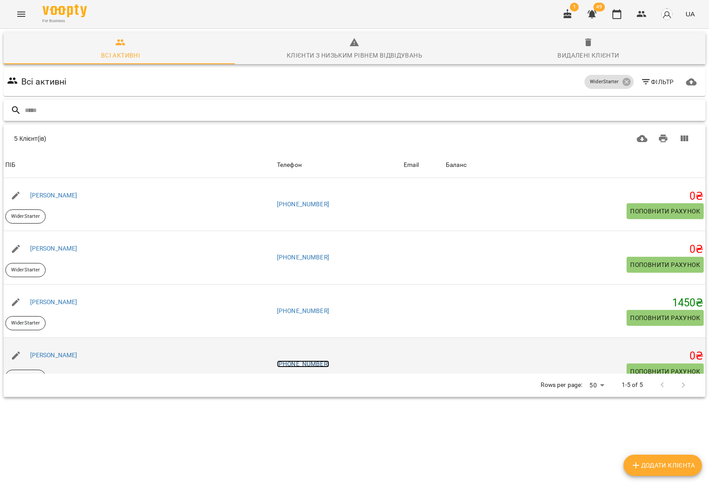
click at [315, 361] on link "[PHONE_NUMBER]" at bounding box center [303, 364] width 52 height 7
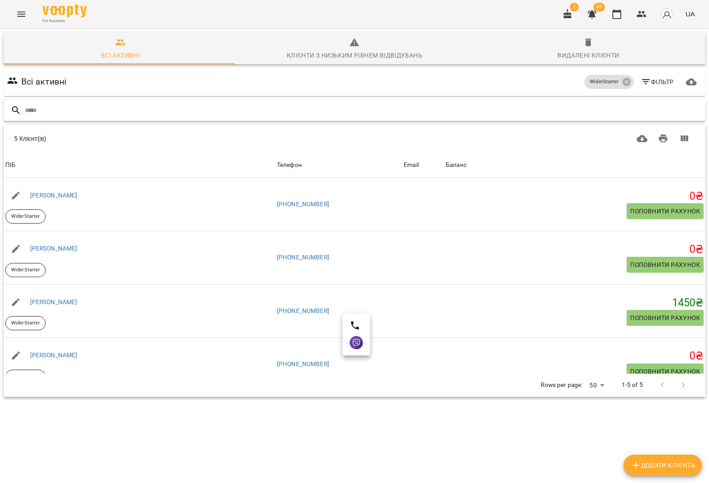
click at [355, 353] on ul at bounding box center [355, 335] width 27 height 42
click at [358, 350] on link at bounding box center [355, 343] width 27 height 19
